Goal: Task Accomplishment & Management: Use online tool/utility

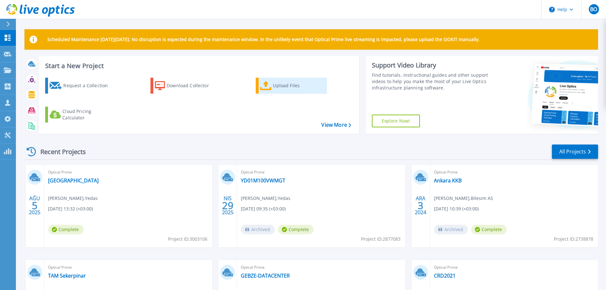
click at [267, 85] on icon at bounding box center [265, 85] width 11 height 9
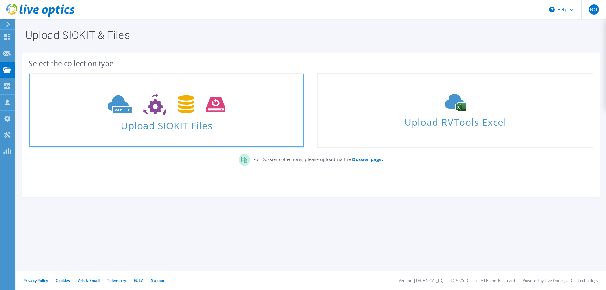
click at [208, 98] on icon at bounding box center [166, 105] width 117 height 22
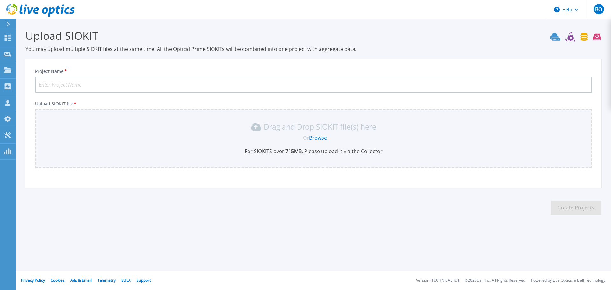
click at [198, 82] on input "Project Name *" at bounding box center [313, 85] width 557 height 16
drag, startPoint x: 63, startPoint y: 71, endPoint x: 0, endPoint y: 44, distance: 68.9
click at [0, 44] on div "Help BO Channel Partner Bulent Odabas bodabas@matrisbilisim.com Matris Bilisim …" at bounding box center [305, 145] width 611 height 290
type input "RB Karesi 170925"
click at [318, 139] on link "Browse" at bounding box center [318, 137] width 18 height 7
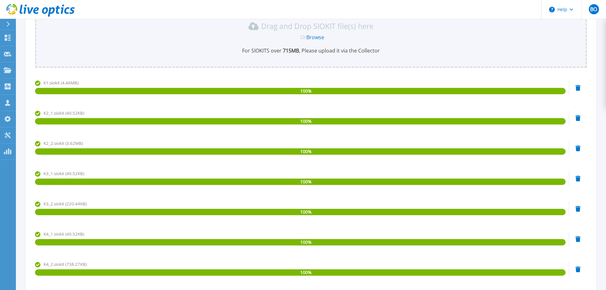
scroll to position [175, 0]
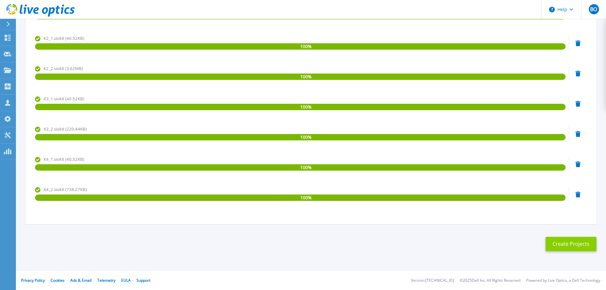
click at [578, 245] on button "Create Projects" at bounding box center [571, 244] width 51 height 14
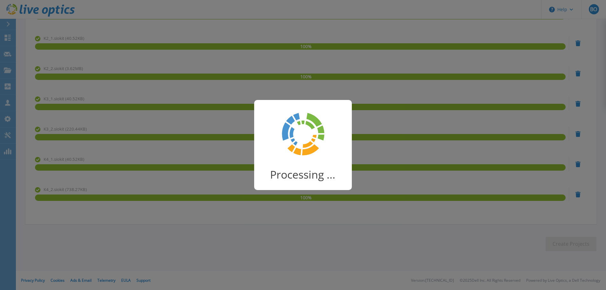
drag, startPoint x: 101, startPoint y: 10, endPoint x: 83, endPoint y: 16, distance: 19.1
click at [83, 16] on div "Processing ..." at bounding box center [303, 145] width 606 height 290
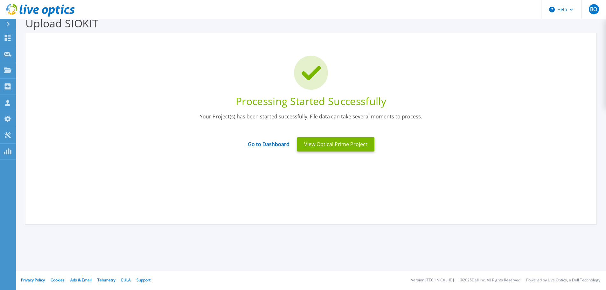
scroll to position [12, 0]
click at [265, 147] on link "Go to Dashboard" at bounding box center [269, 142] width 42 height 12
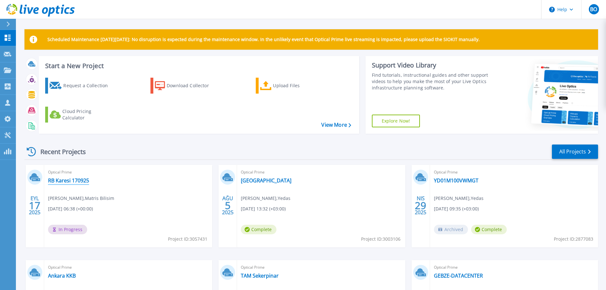
click at [70, 180] on link "RB Karesi 170925" at bounding box center [68, 180] width 41 height 6
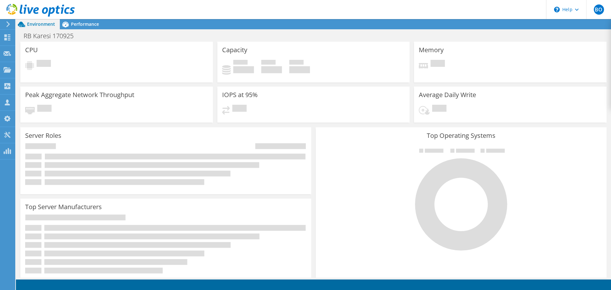
click at [131, 7] on header "BO Channel Partner Bulent Odabas bodabas@matrisbilisim.com Matris Bilisim My Pr…" at bounding box center [305, 9] width 611 height 19
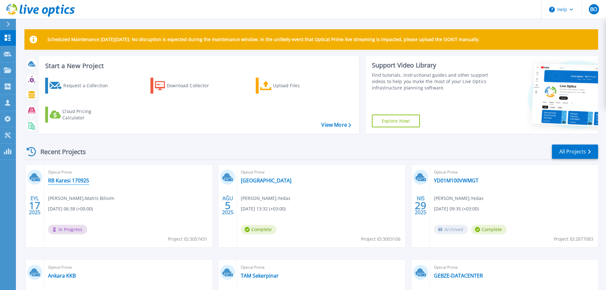
click at [71, 181] on link "RB Karesi 170925" at bounding box center [68, 180] width 41 height 6
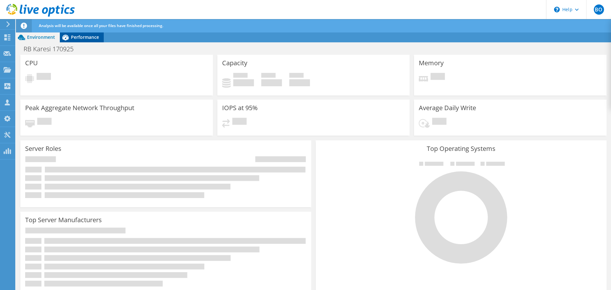
click at [86, 35] on span "Performance" at bounding box center [85, 37] width 28 height 6
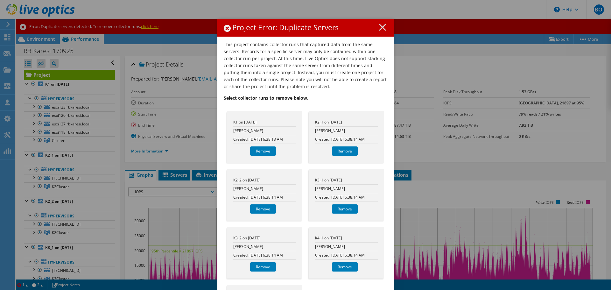
click at [333, 30] on h1 "Project Error: Duplicate Servers" at bounding box center [306, 28] width 164 height 8
click at [382, 26] on icon at bounding box center [382, 27] width 7 height 7
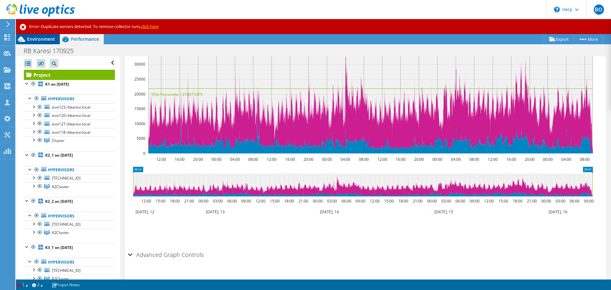
click at [42, 40] on span "Environment" at bounding box center [41, 39] width 28 height 6
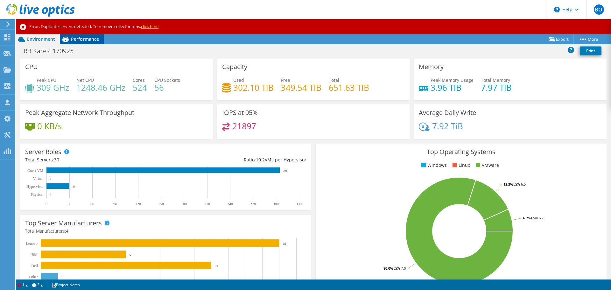
click at [81, 39] on span "Performance" at bounding box center [85, 39] width 28 height 6
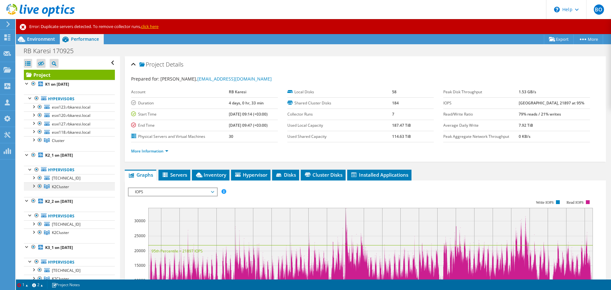
click at [32, 186] on div at bounding box center [33, 185] width 6 height 6
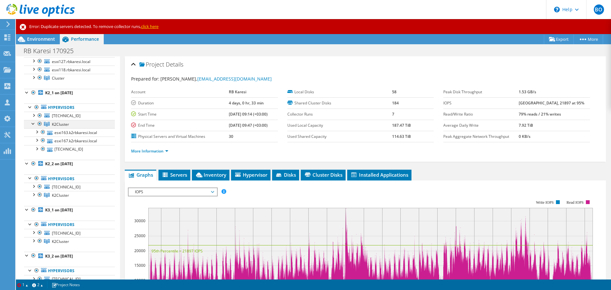
scroll to position [64, 0]
click at [34, 195] on div at bounding box center [33, 193] width 6 height 6
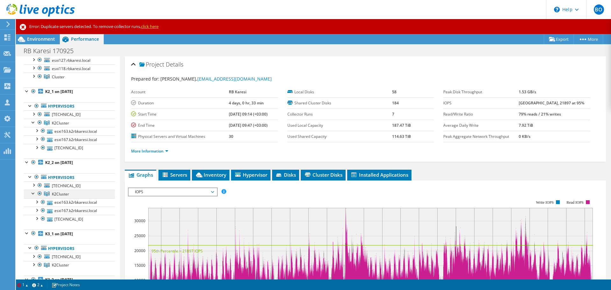
click at [34, 195] on div at bounding box center [33, 193] width 6 height 6
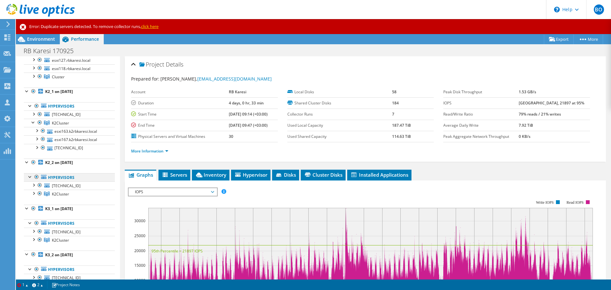
click at [29, 177] on div at bounding box center [30, 176] width 6 height 6
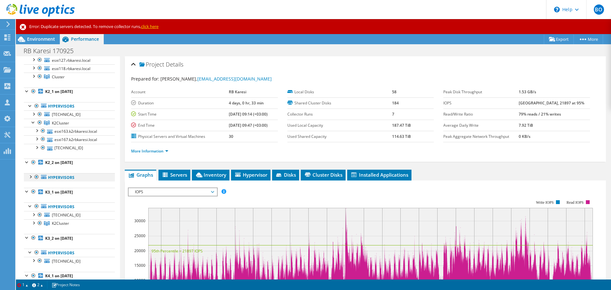
click at [29, 177] on div at bounding box center [30, 176] width 6 height 6
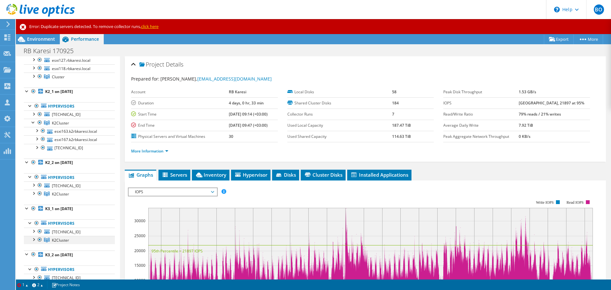
click at [34, 241] on div at bounding box center [33, 239] width 6 height 6
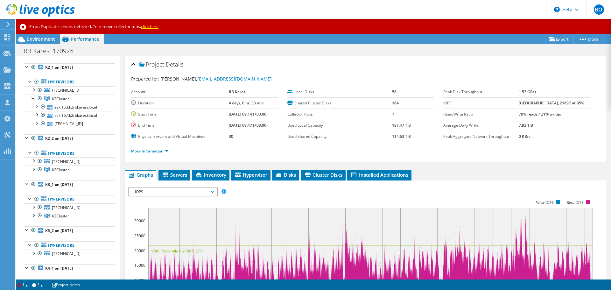
scroll to position [96, 0]
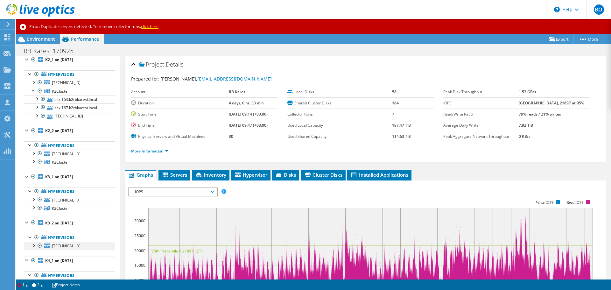
click at [33, 246] on div at bounding box center [33, 245] width 6 height 6
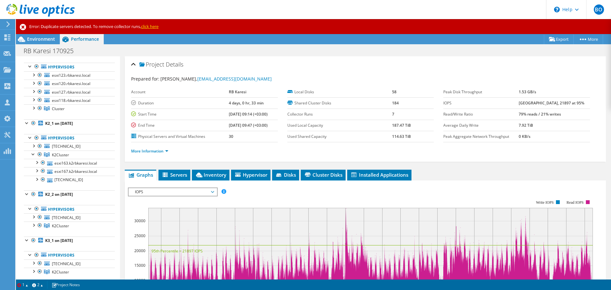
scroll to position [0, 0]
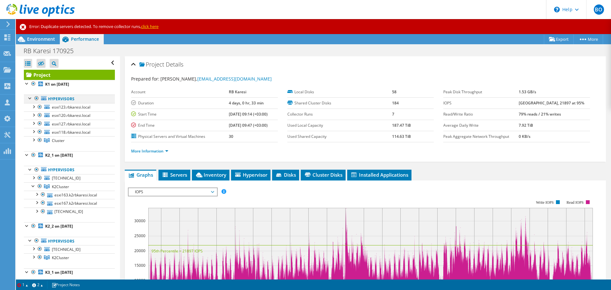
click at [29, 97] on div at bounding box center [30, 98] width 6 height 6
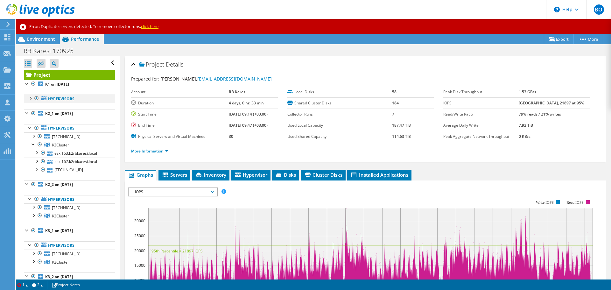
click at [29, 97] on div at bounding box center [30, 98] width 6 height 6
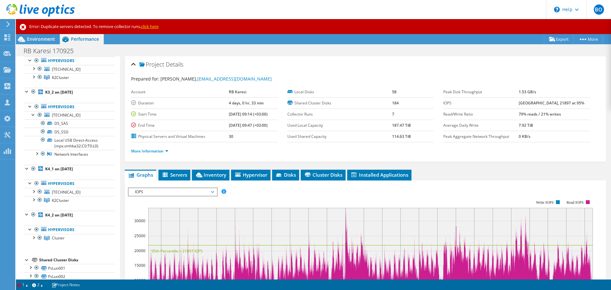
scroll to position [287, 0]
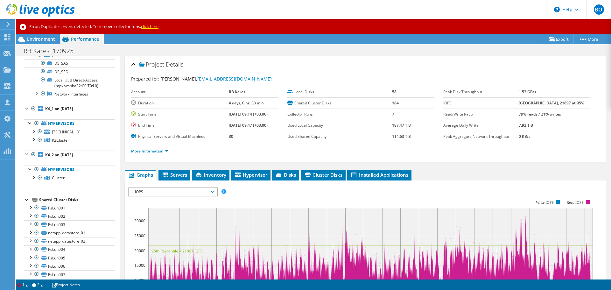
click at [27, 198] on div at bounding box center [27, 199] width 6 height 6
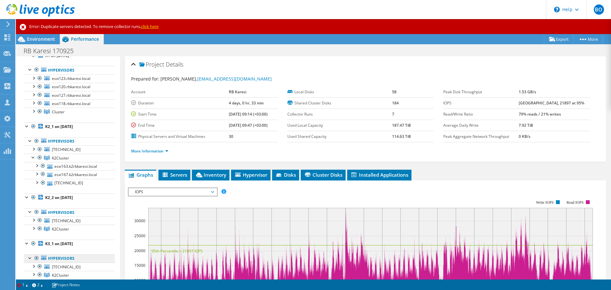
scroll to position [0, 0]
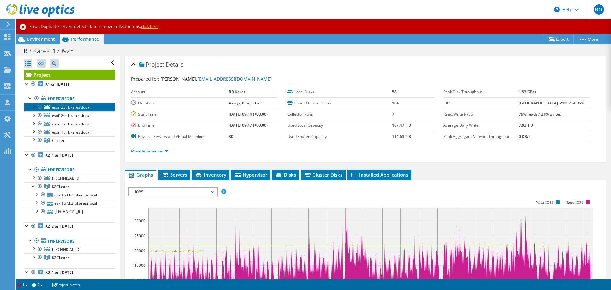
click at [77, 105] on span "esxi123.rbkaresi.local" at bounding box center [71, 106] width 39 height 5
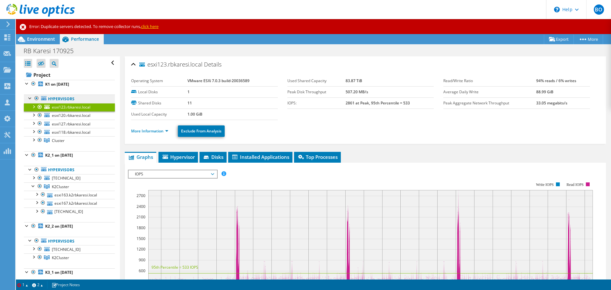
click at [70, 99] on link "Hypervisors" at bounding box center [69, 99] width 91 height 8
click at [51, 96] on link "Hypervisors" at bounding box center [69, 99] width 91 height 8
click at [69, 83] on b "K1 on [DATE]" at bounding box center [57, 84] width 24 height 5
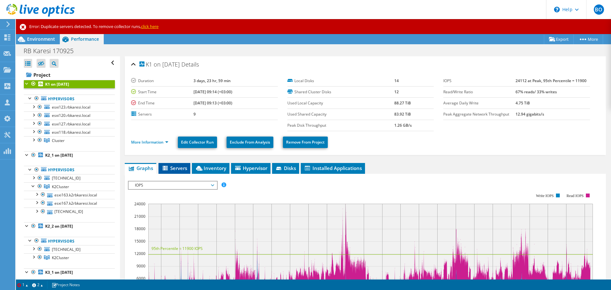
click at [176, 171] on span "Servers" at bounding box center [174, 168] width 25 height 6
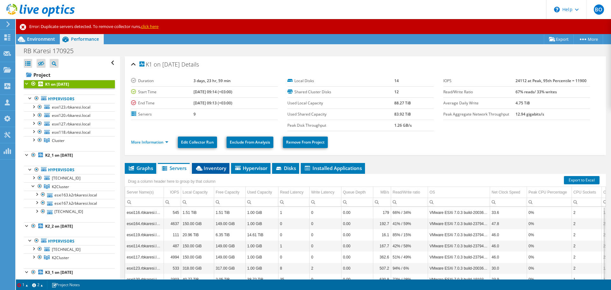
click at [207, 166] on span "Inventory" at bounding box center [210, 168] width 31 height 6
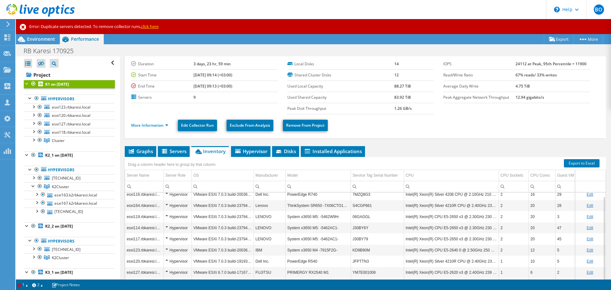
scroll to position [41, 0]
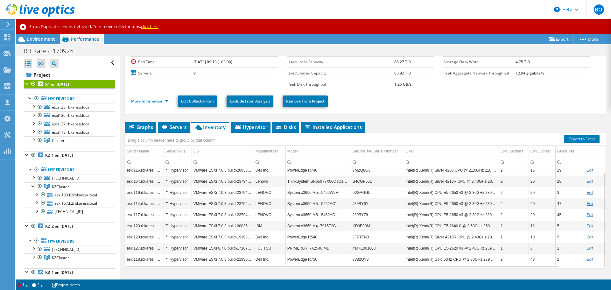
drag, startPoint x: 332, startPoint y: 235, endPoint x: 321, endPoint y: 238, distance: 11.9
click at [321, 238] on td "PowerEdge R540" at bounding box center [318, 237] width 65 height 11
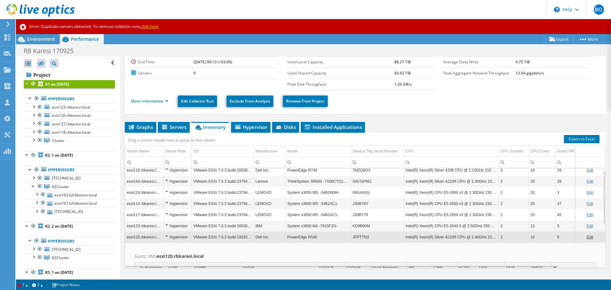
click at [286, 239] on td "PowerEdge R540" at bounding box center [318, 237] width 65 height 11
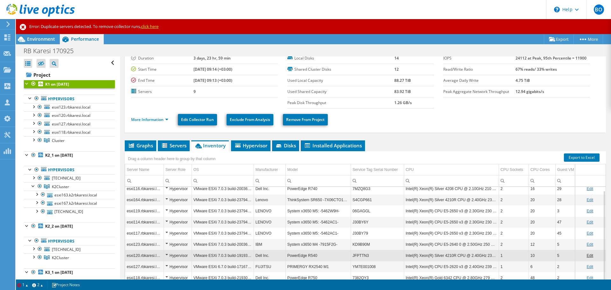
scroll to position [32, 0]
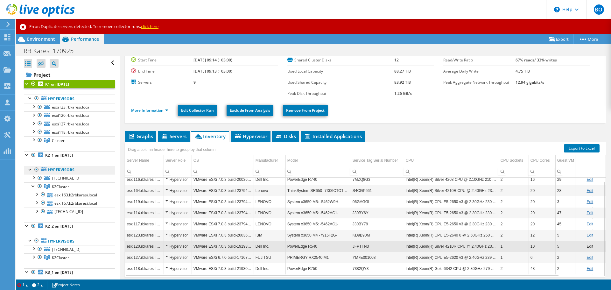
click at [69, 170] on link "Hypervisors" at bounding box center [69, 170] width 91 height 8
click at [69, 153] on b "K2_1 on 9/17/2025" at bounding box center [59, 154] width 28 height 5
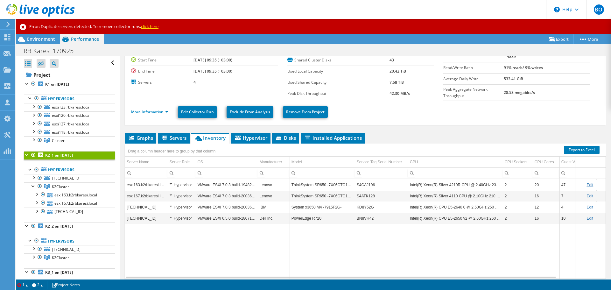
click at [157, 25] on link "click here" at bounding box center [150, 27] width 18 height 6
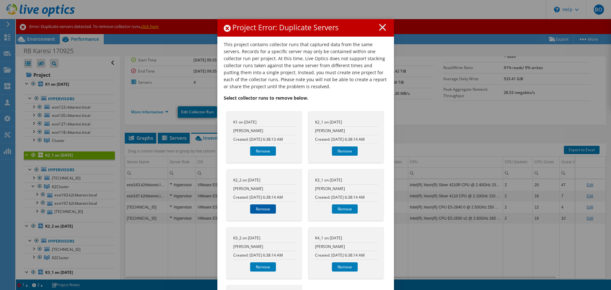
click at [266, 209] on link "Remove" at bounding box center [263, 208] width 26 height 9
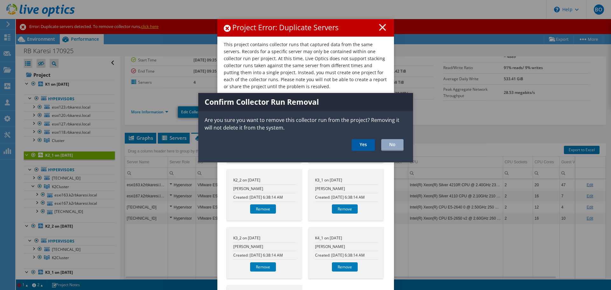
click at [359, 145] on link "Yes" at bounding box center [363, 145] width 23 height 12
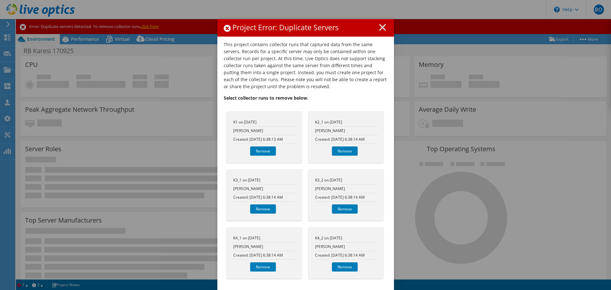
click at [380, 28] on icon at bounding box center [382, 27] width 7 height 7
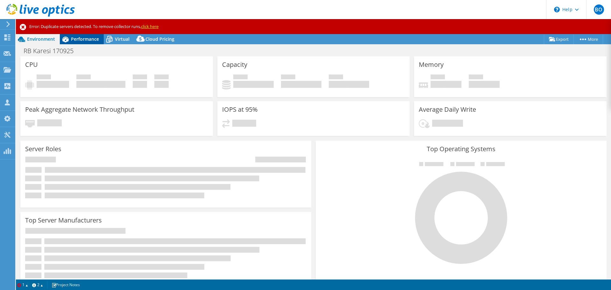
click at [74, 41] on span "Performance" at bounding box center [85, 39] width 28 height 6
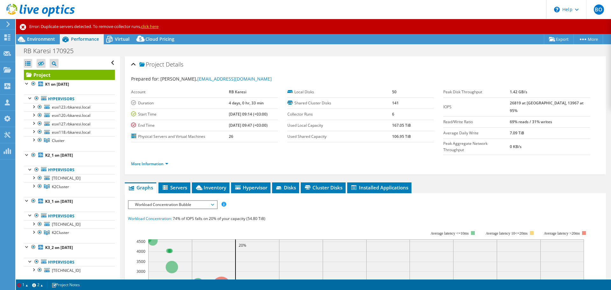
scroll to position [32, 0]
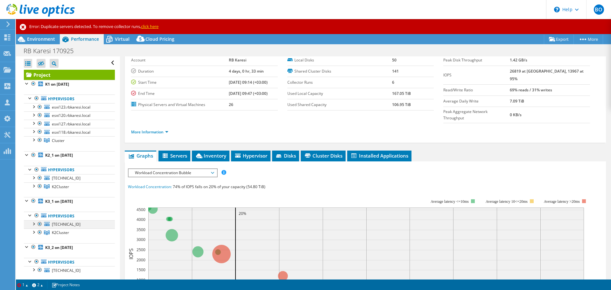
click at [34, 224] on div at bounding box center [33, 223] width 6 height 6
click at [151, 26] on link "click here" at bounding box center [150, 27] width 18 height 6
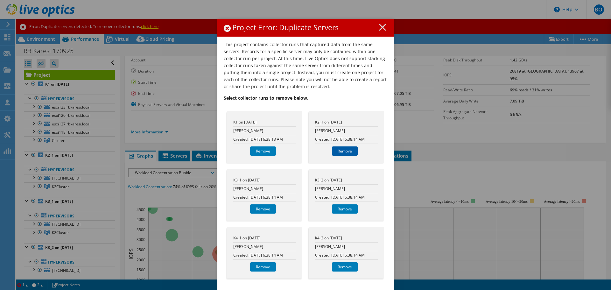
click at [341, 152] on link "Remove" at bounding box center [345, 150] width 26 height 9
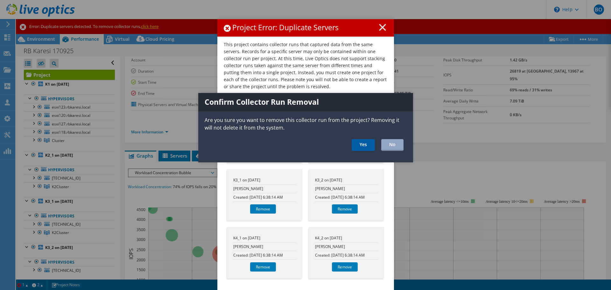
click at [368, 149] on link "Yes" at bounding box center [363, 145] width 23 height 12
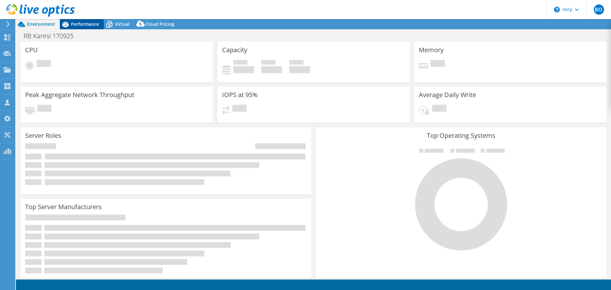
select select "USD"
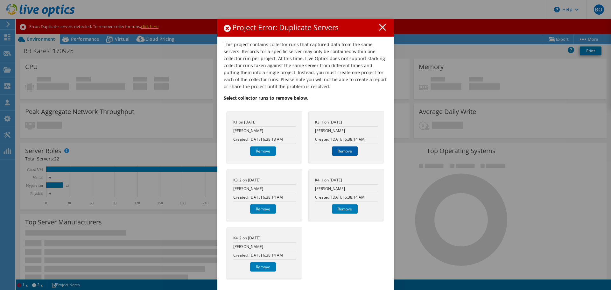
click at [342, 148] on link "Remove" at bounding box center [345, 150] width 26 height 9
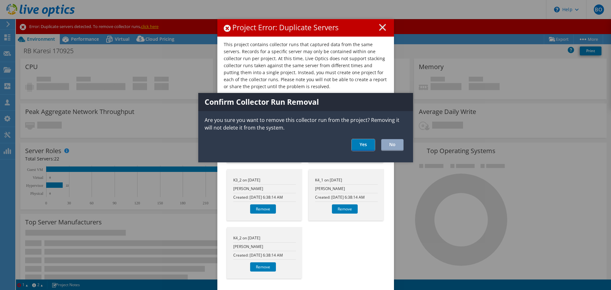
click at [370, 147] on link "Yes" at bounding box center [363, 145] width 23 height 12
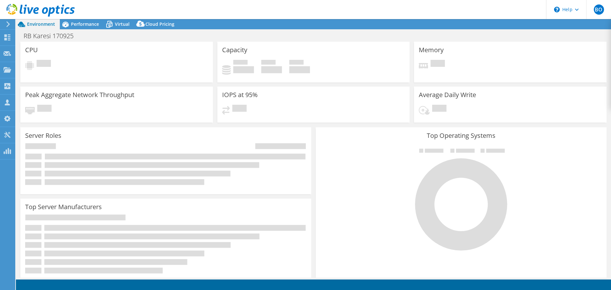
select select "USD"
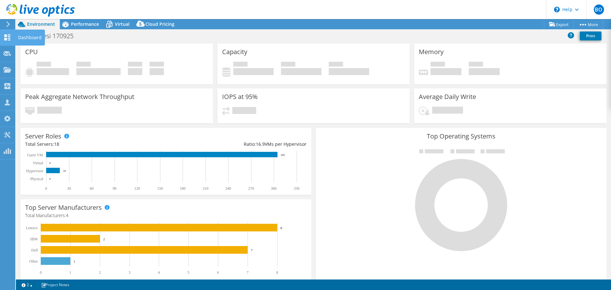
click at [18, 38] on div "Dashboard" at bounding box center [30, 38] width 30 height 16
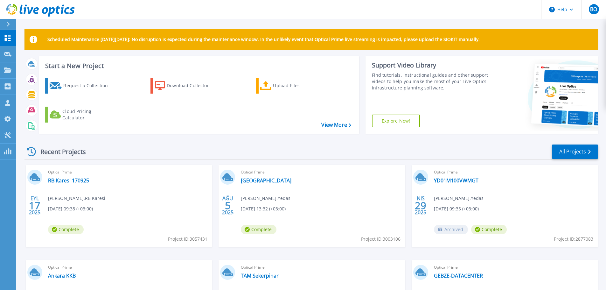
click at [83, 184] on div "Optical Prime RB Karesi 170925 [PERSON_NAME] , RB Karesi [DATE] 09:38 (+03:00) …" at bounding box center [128, 206] width 168 height 82
click at [84, 180] on link "RB Karesi 170925" at bounding box center [68, 180] width 41 height 6
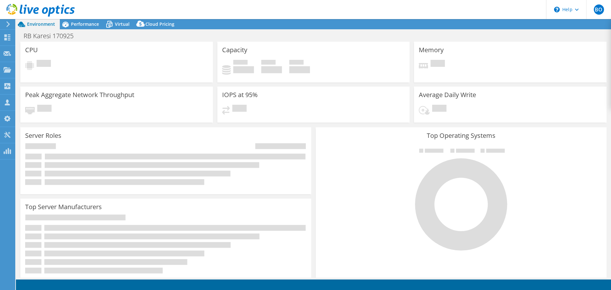
select select "USD"
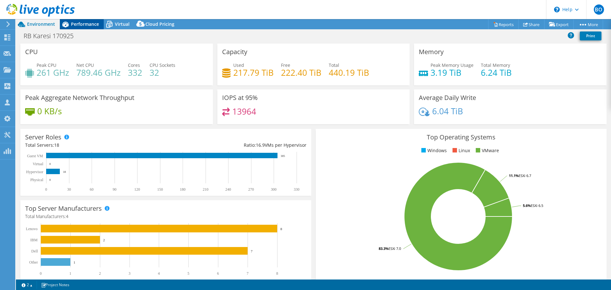
click at [90, 25] on span "Performance" at bounding box center [85, 24] width 28 height 6
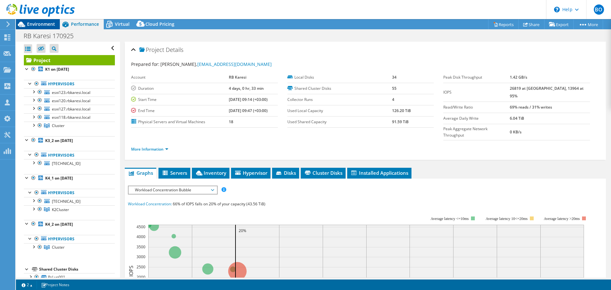
click at [46, 26] on span "Environment" at bounding box center [41, 24] width 28 height 6
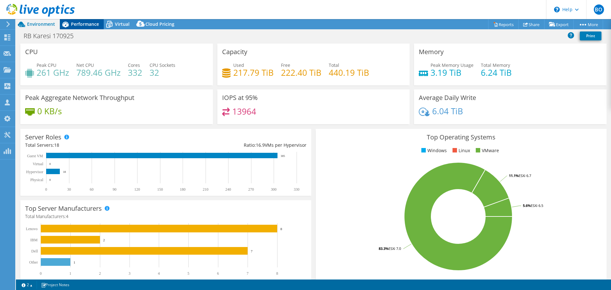
click at [87, 27] on div "Performance" at bounding box center [82, 24] width 44 height 10
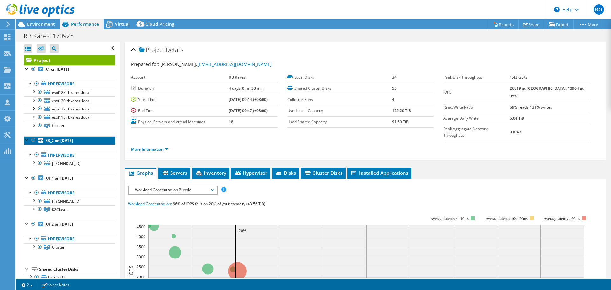
click at [44, 140] on link "K3_2 on 9/17/2025" at bounding box center [69, 140] width 91 height 8
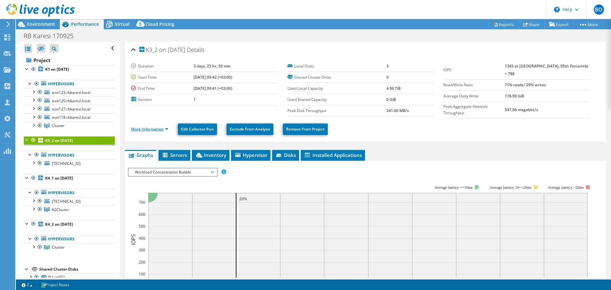
drag, startPoint x: 44, startPoint y: 140, endPoint x: 163, endPoint y: 125, distance: 120.4
click at [163, 126] on link "More Information" at bounding box center [149, 128] width 37 height 5
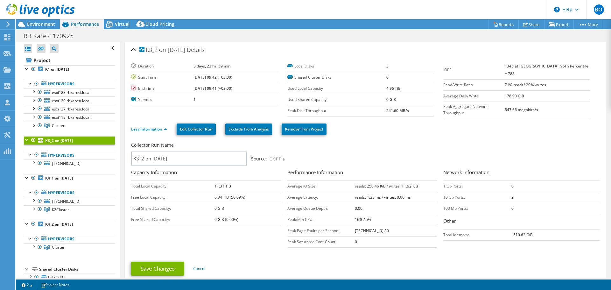
click at [163, 126] on link "Less Information" at bounding box center [149, 128] width 36 height 5
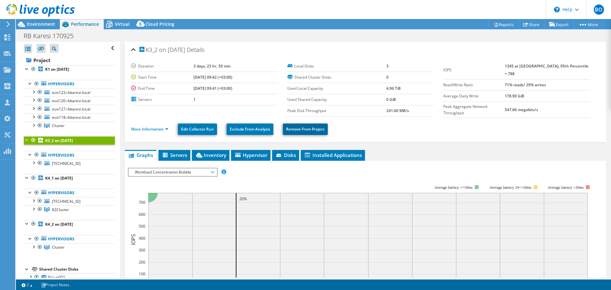
click at [295, 128] on link "Remove From Project" at bounding box center [305, 129] width 45 height 11
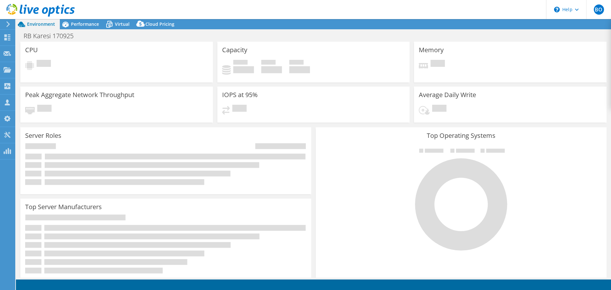
select select "USD"
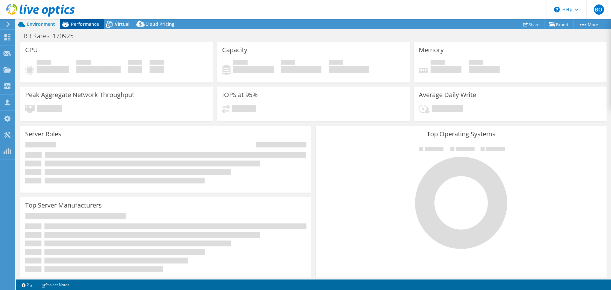
click at [92, 23] on span "Performance" at bounding box center [85, 24] width 28 height 6
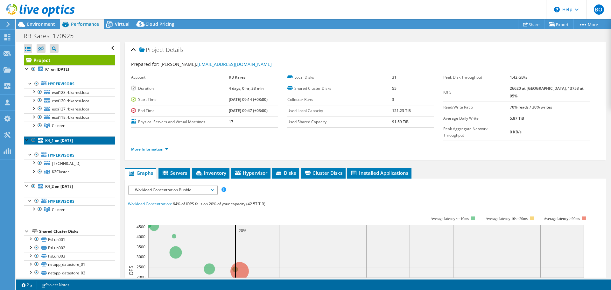
click at [69, 140] on b "K4_1 on 9/17/2025" at bounding box center [59, 140] width 28 height 5
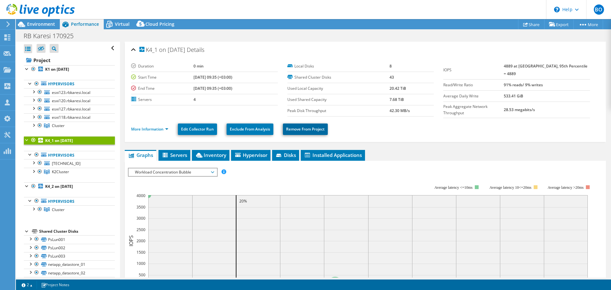
click at [323, 127] on link "Remove From Project" at bounding box center [305, 129] width 45 height 11
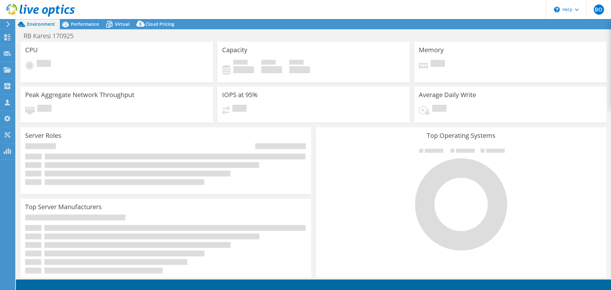
select select "USD"
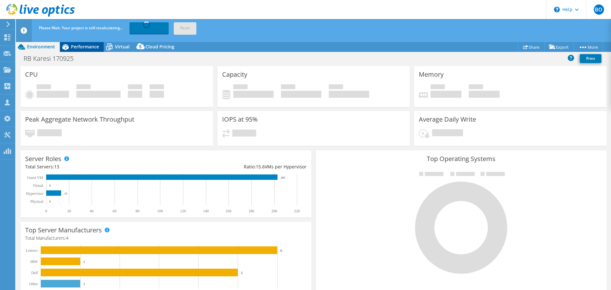
click at [92, 47] on span "Performance" at bounding box center [85, 47] width 28 height 6
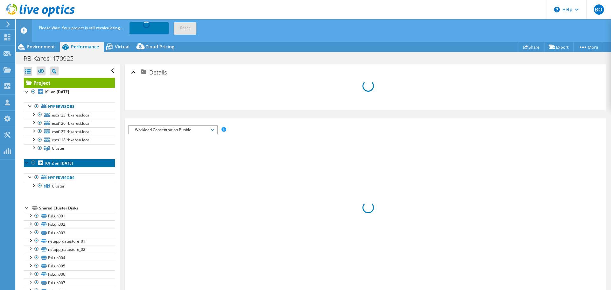
click at [73, 162] on b "K4_2 on [DATE]" at bounding box center [59, 162] width 28 height 5
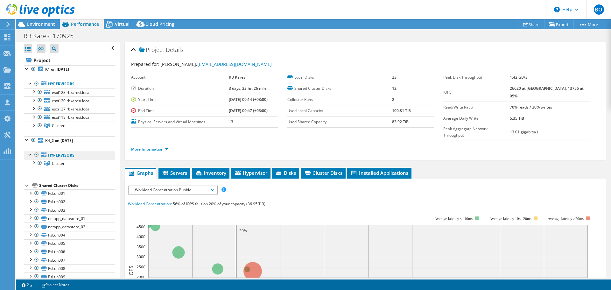
click at [62, 155] on link "Hypervisors" at bounding box center [69, 155] width 91 height 8
click at [57, 139] on b "K4_2 on [DATE]" at bounding box center [59, 140] width 28 height 5
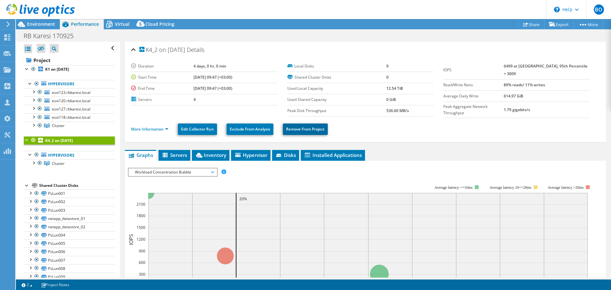
click at [303, 127] on link "Remove From Project" at bounding box center [305, 129] width 45 height 11
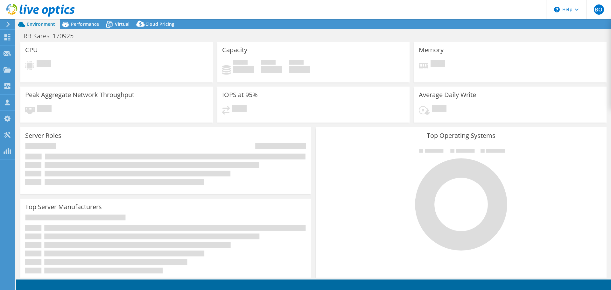
select select "USD"
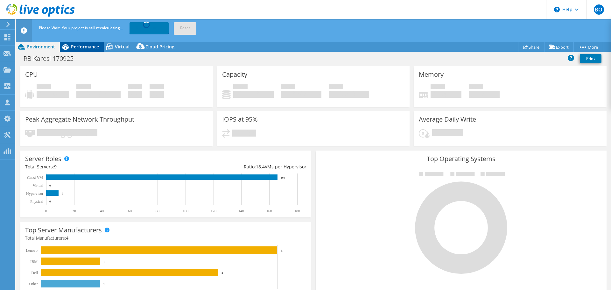
click at [87, 46] on span "Performance" at bounding box center [85, 47] width 28 height 6
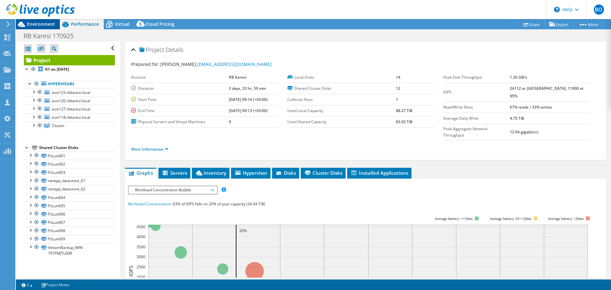
click at [40, 27] on span "Environment" at bounding box center [41, 24] width 28 height 6
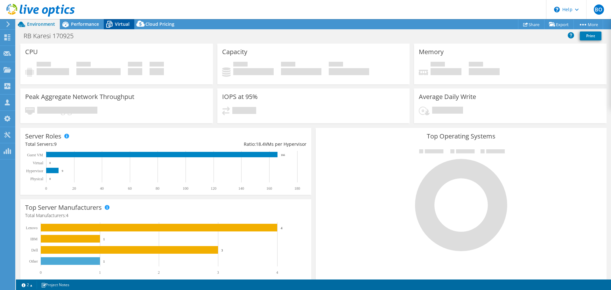
click at [125, 26] on span "Virtual" at bounding box center [122, 24] width 15 height 6
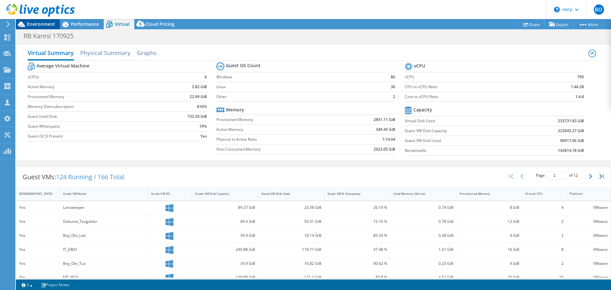
click at [38, 21] on span "Environment" at bounding box center [41, 24] width 28 height 6
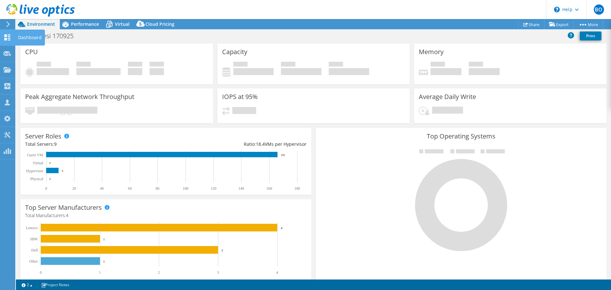
click at [9, 41] on div at bounding box center [8, 38] width 8 height 7
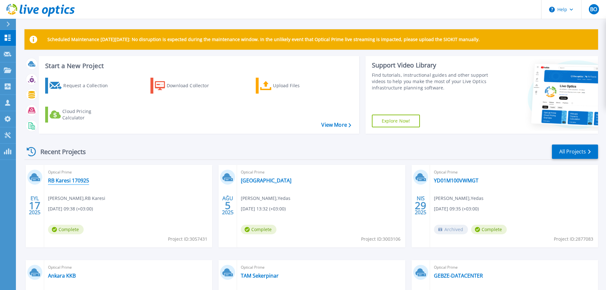
click at [84, 183] on link "RB Karesi 170925" at bounding box center [68, 180] width 41 height 6
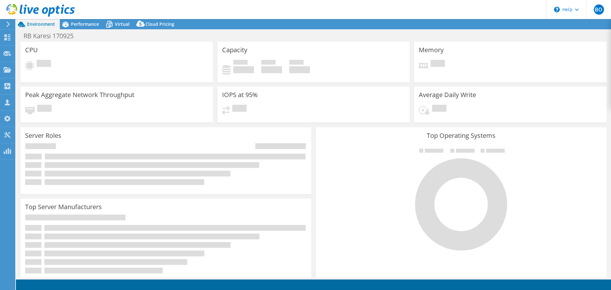
select select "USD"
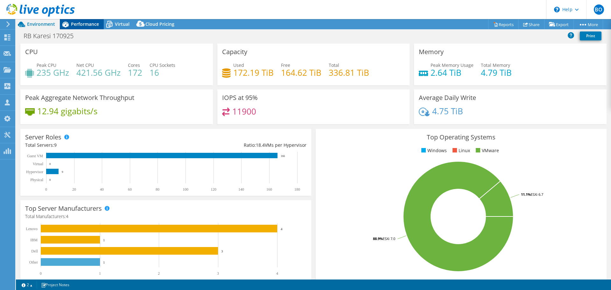
click at [87, 24] on span "Performance" at bounding box center [85, 24] width 28 height 6
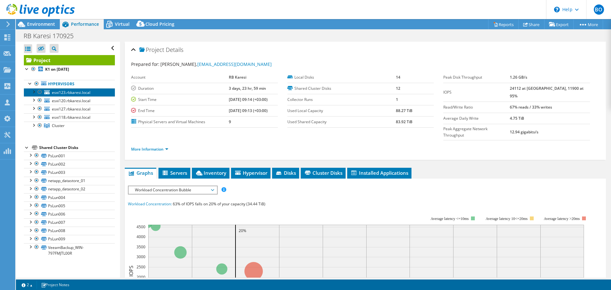
click at [82, 90] on span "esxi123.rbkaresi.local" at bounding box center [71, 92] width 39 height 5
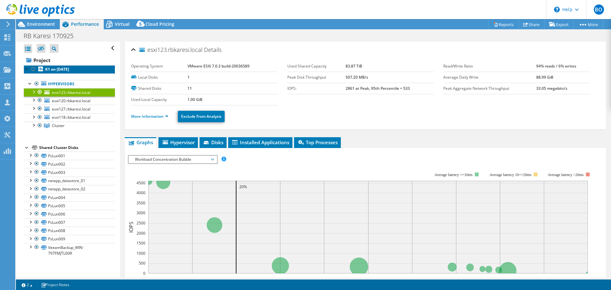
click at [55, 68] on b "K1 on [DATE]" at bounding box center [57, 69] width 24 height 5
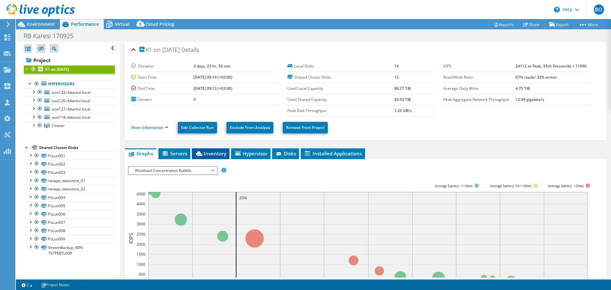
click at [216, 151] on span "Inventory" at bounding box center [210, 153] width 31 height 6
